Goal: Transaction & Acquisition: Purchase product/service

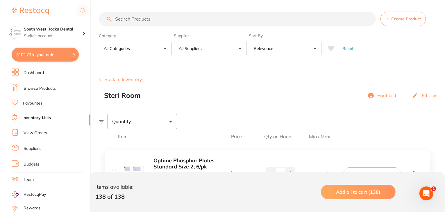
click at [38, 56] on button "$102.73 in your order" at bounding box center [45, 55] width 67 height 14
checkbox input "true"
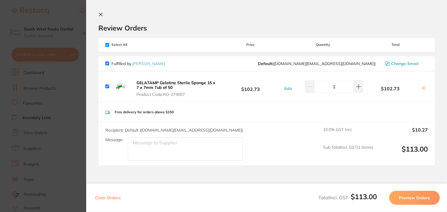
click at [101, 12] on icon at bounding box center [100, 14] width 5 height 5
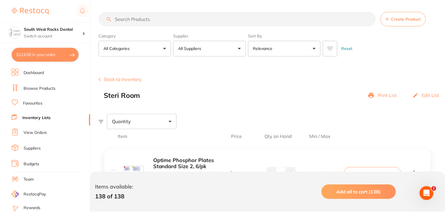
scroll to position [313, 0]
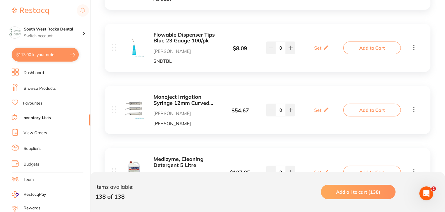
click at [42, 91] on link "Browse Products" at bounding box center [40, 89] width 32 height 6
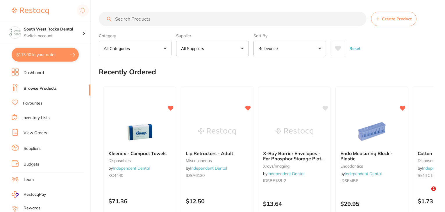
click at [145, 20] on input "search" at bounding box center [233, 19] width 268 height 15
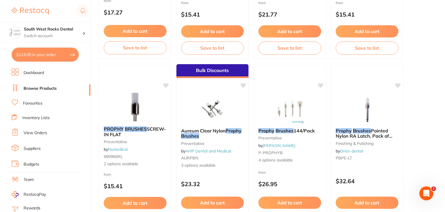
scroll to position [196, 0]
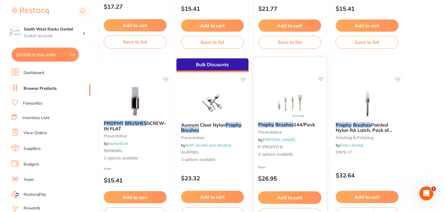
type input "prophy brushes"
click at [281, 126] on em "Brushes" at bounding box center [285, 125] width 18 height 6
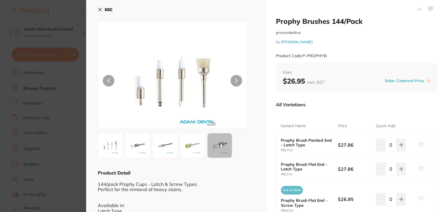
click at [101, 10] on icon at bounding box center [100, 9] width 5 height 5
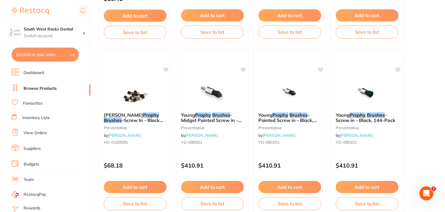
scroll to position [383, 0]
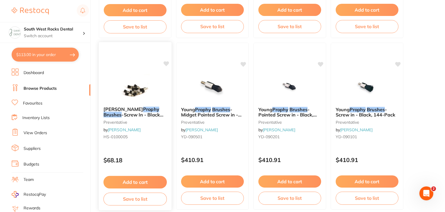
click at [138, 105] on div "[PERSON_NAME] Prophy Brushes -Screw In - Black Bristle, 50-Pack preventative by…" at bounding box center [135, 124] width 73 height 45
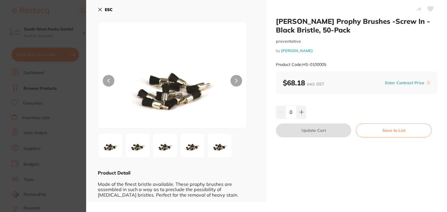
click at [100, 10] on icon at bounding box center [100, 9] width 3 height 3
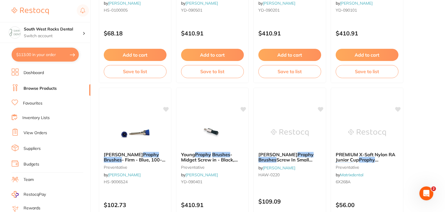
scroll to position [543, 0]
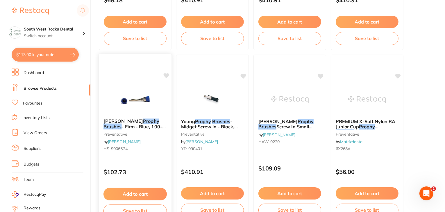
click at [131, 121] on span "[PERSON_NAME]" at bounding box center [124, 121] width 40 height 6
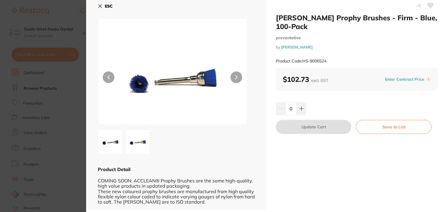
scroll to position [5, 0]
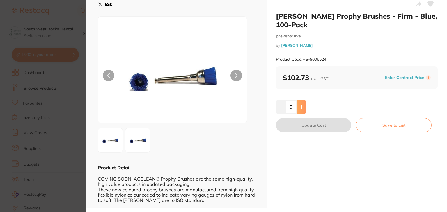
click at [303, 107] on icon at bounding box center [301, 107] width 5 height 5
type input "1"
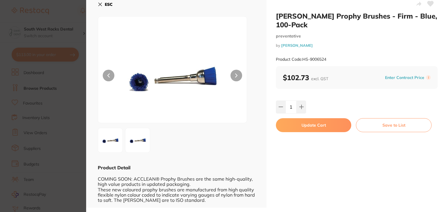
click at [378, 124] on button "Save to List" at bounding box center [394, 125] width 76 height 14
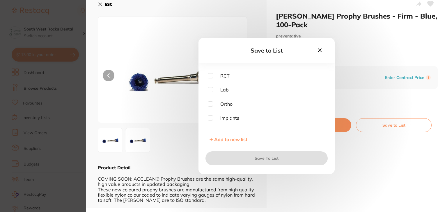
scroll to position [0, 0]
click at [211, 71] on input "checkbox" at bounding box center [210, 72] width 5 height 5
checkbox input "true"
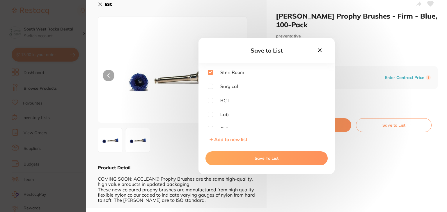
click at [266, 157] on button "Save To List" at bounding box center [266, 159] width 122 height 14
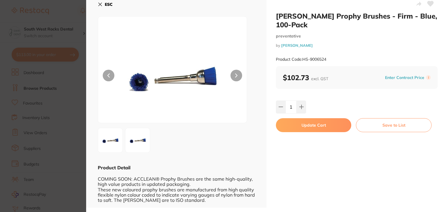
click at [427, 3] on icon at bounding box center [430, 3] width 6 height 5
click at [330, 127] on button "Update Cart" at bounding box center [313, 125] width 75 height 14
checkbox input "false"
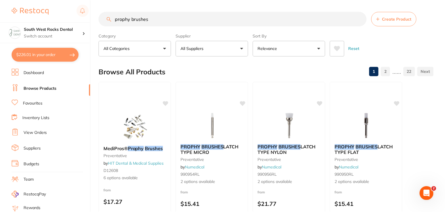
scroll to position [543, 0]
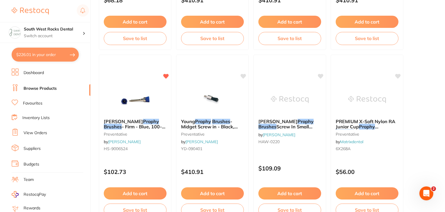
click at [51, 54] on button "$226.01 in your order" at bounding box center [45, 55] width 67 height 14
checkbox input "true"
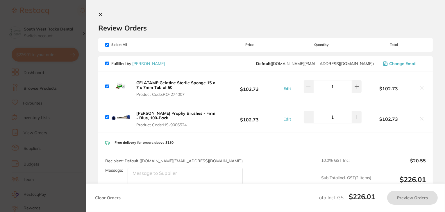
scroll to position [0, 0]
click at [99, 14] on icon at bounding box center [100, 14] width 5 height 5
